Goal: Find specific page/section: Find specific page/section

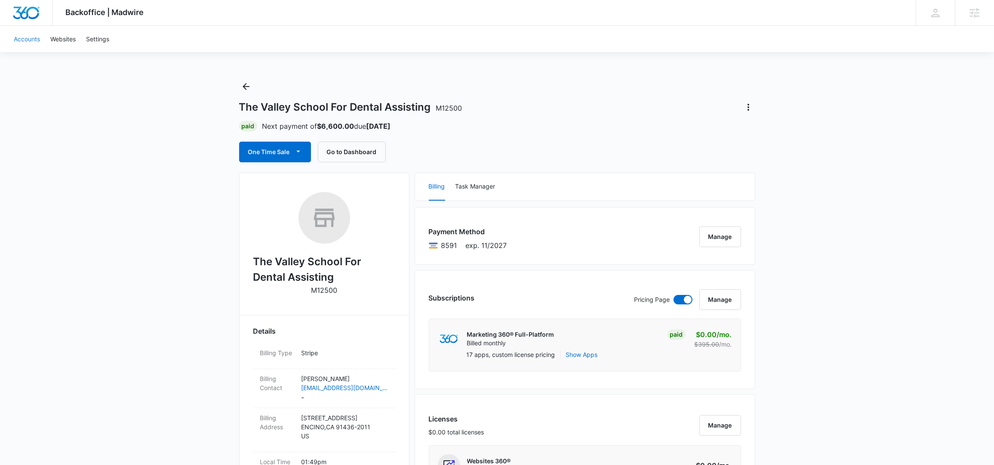
click at [25, 38] on link "Accounts" at bounding box center [27, 39] width 37 height 26
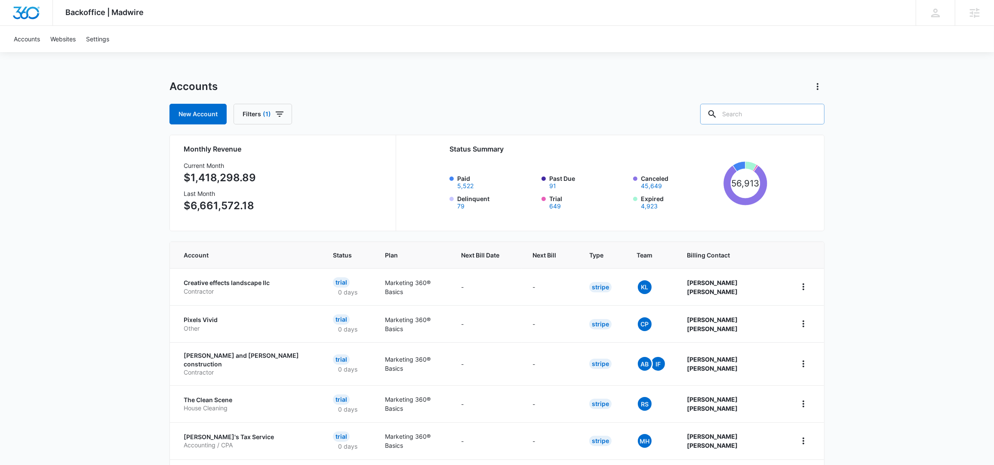
drag, startPoint x: 771, startPoint y: 113, endPoint x: 776, endPoint y: 110, distance: 6.0
click at [776, 111] on input "text" at bounding box center [762, 114] width 124 height 21
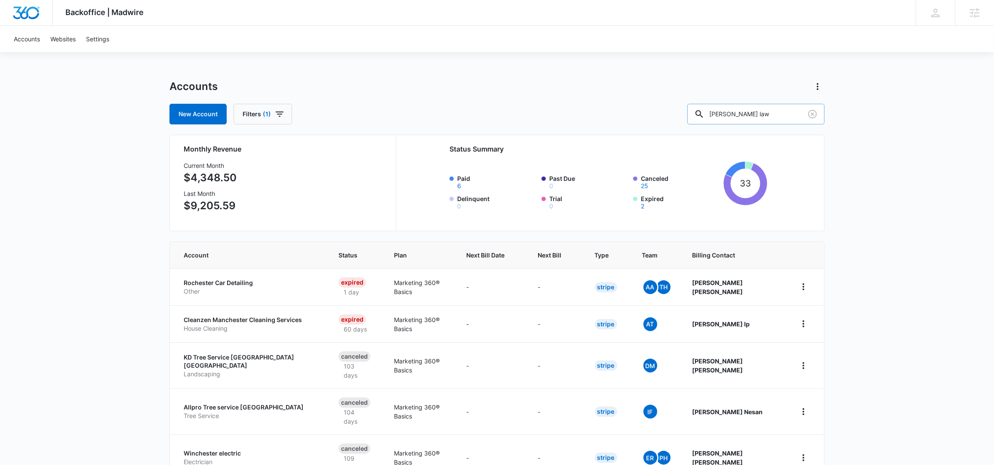
type input "chester law"
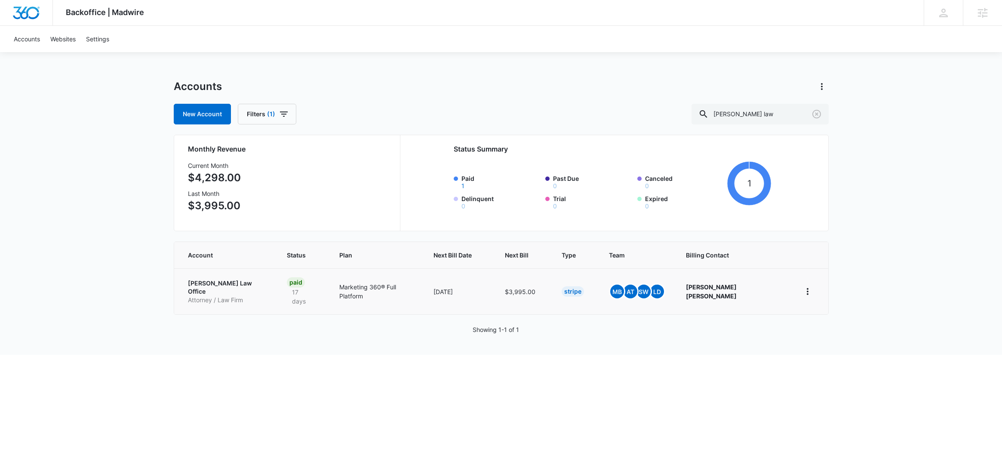
click at [204, 281] on p "Chester Law Office" at bounding box center [227, 287] width 78 height 17
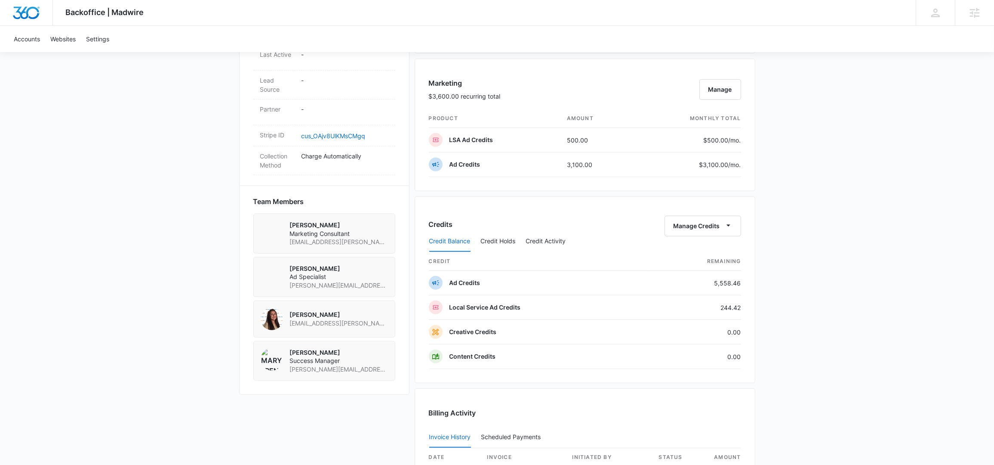
scroll to position [722, 0]
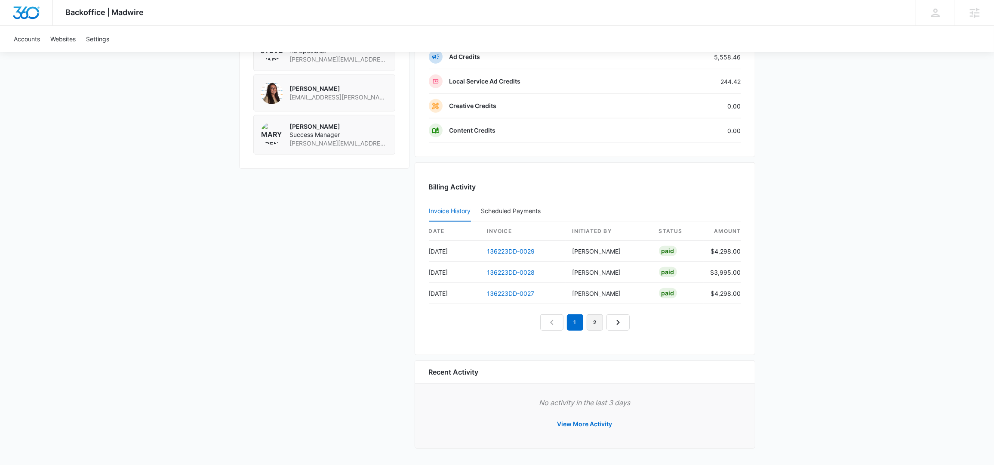
click at [598, 324] on link "2" at bounding box center [595, 322] width 16 height 16
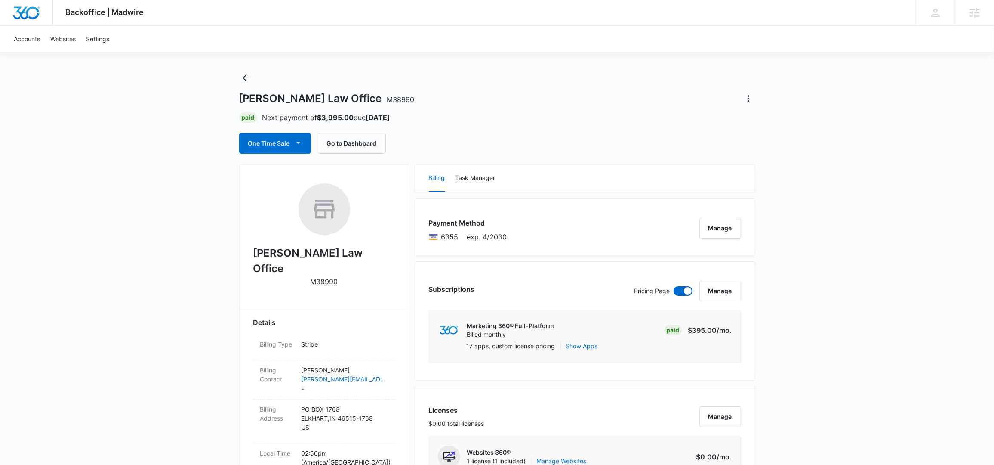
scroll to position [8, 0]
click at [728, 230] on button "Manage" at bounding box center [720, 229] width 42 height 21
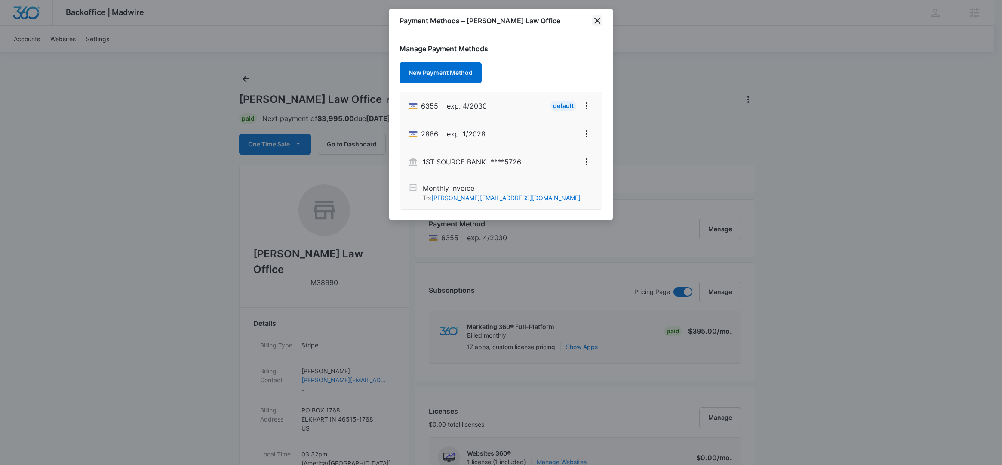
click at [598, 25] on icon "close" at bounding box center [597, 20] width 10 height 10
